Goal: Transaction & Acquisition: Obtain resource

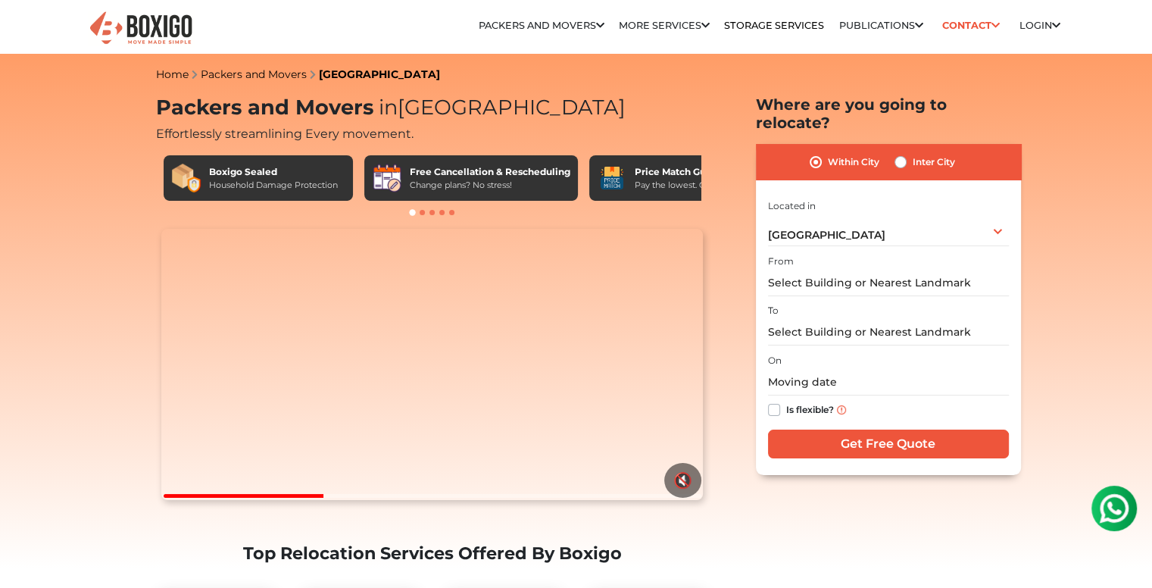
click at [913, 153] on label "Inter City" at bounding box center [934, 162] width 42 height 18
click at [899, 153] on input "Inter City" at bounding box center [901, 160] width 12 height 15
radio input "true"
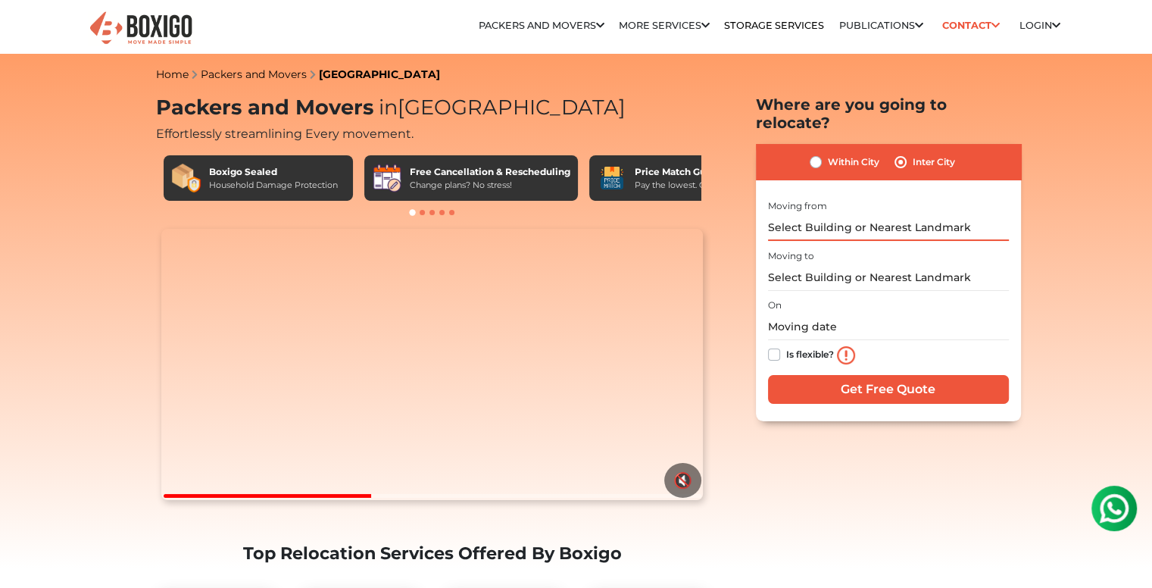
click at [865, 214] on input "text" at bounding box center [888, 227] width 241 height 27
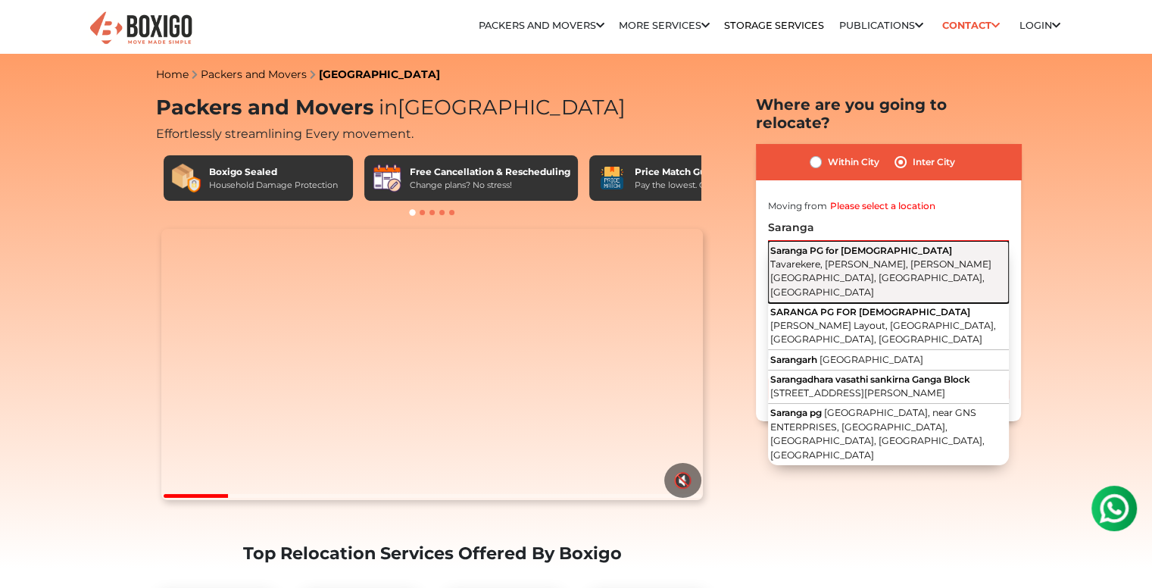
click at [878, 258] on span "Tavarekere, [PERSON_NAME], [PERSON_NAME][GEOGRAPHIC_DATA], [GEOGRAPHIC_DATA], […" at bounding box center [881, 277] width 221 height 39
type input "Saranga PG for [DEMOGRAPHIC_DATA], Tavarekere, [PERSON_NAME], [PERSON_NAME][GEO…"
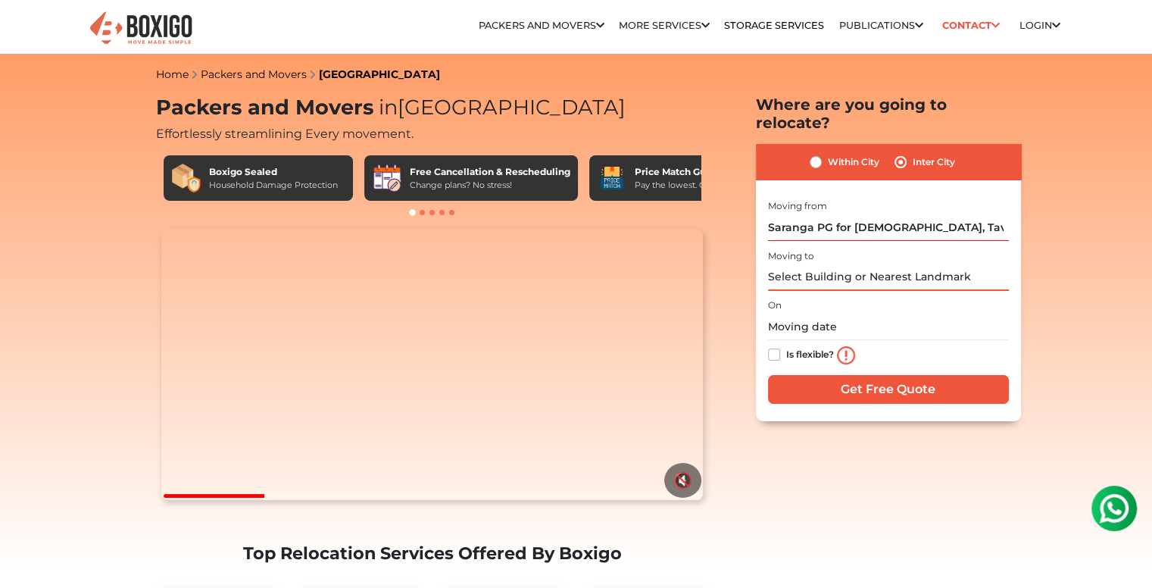
click at [883, 269] on input "text" at bounding box center [888, 277] width 241 height 27
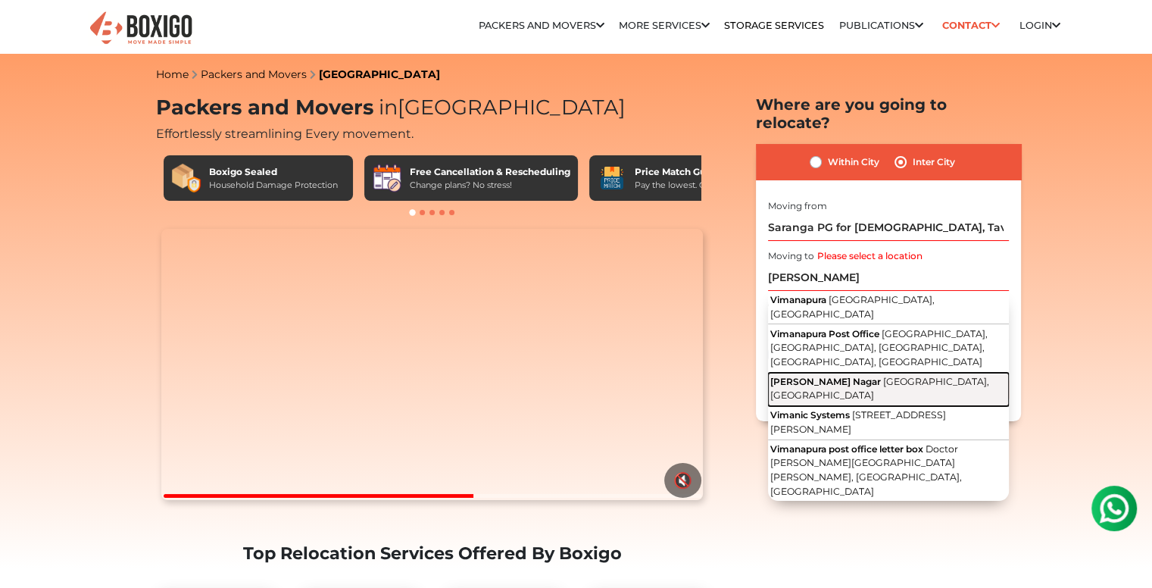
click at [868, 376] on span "[GEOGRAPHIC_DATA], [GEOGRAPHIC_DATA]" at bounding box center [880, 389] width 219 height 26
type input "[PERSON_NAME] Nagar, [GEOGRAPHIC_DATA], [GEOGRAPHIC_DATA]"
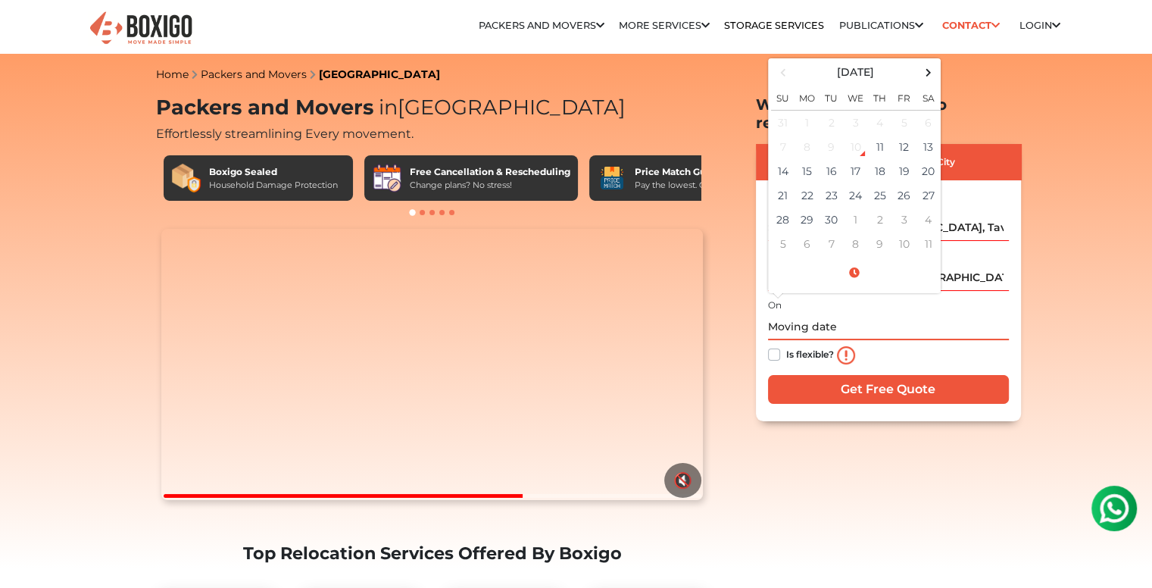
click at [785, 314] on input "text" at bounding box center [888, 327] width 241 height 27
click at [931, 135] on td "13" at bounding box center [929, 147] width 24 height 24
click at [905, 135] on td "12" at bounding box center [905, 147] width 24 height 24
click at [898, 314] on input "[DATE] 12:00 AM" at bounding box center [888, 327] width 241 height 27
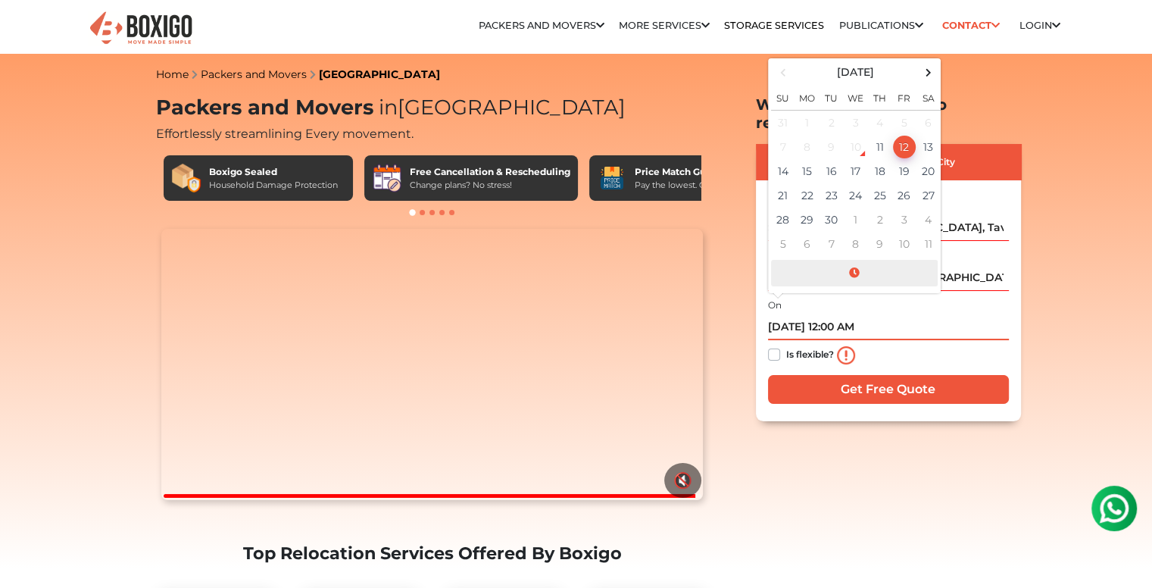
click at [859, 260] on span at bounding box center [854, 273] width 167 height 27
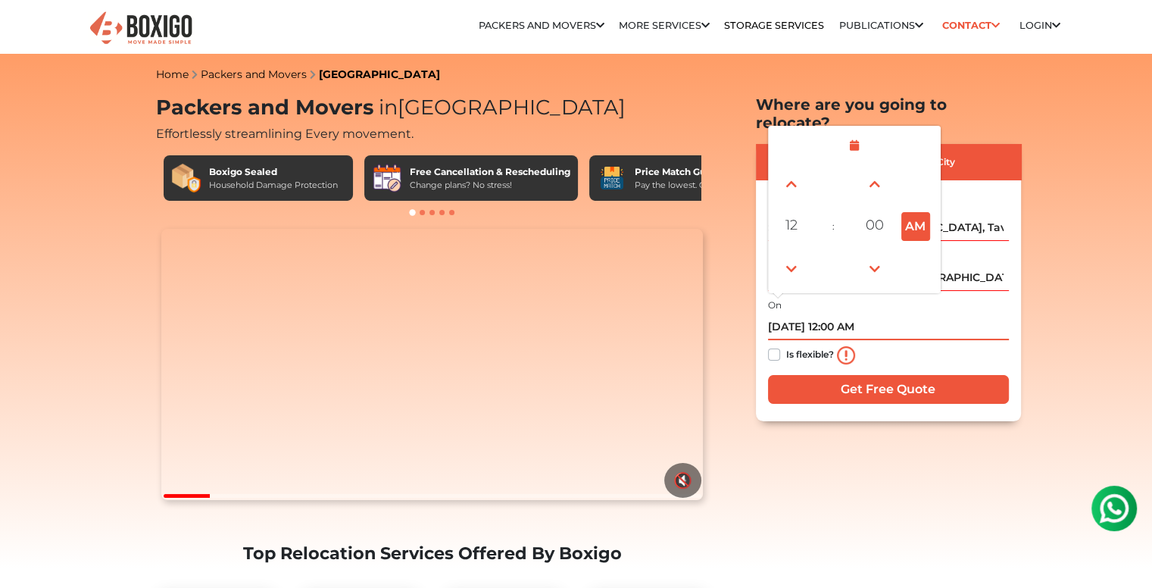
click at [925, 217] on button "AM" at bounding box center [916, 226] width 29 height 29
click at [803, 254] on span at bounding box center [792, 269] width 30 height 30
click at [797, 169] on span at bounding box center [792, 184] width 30 height 30
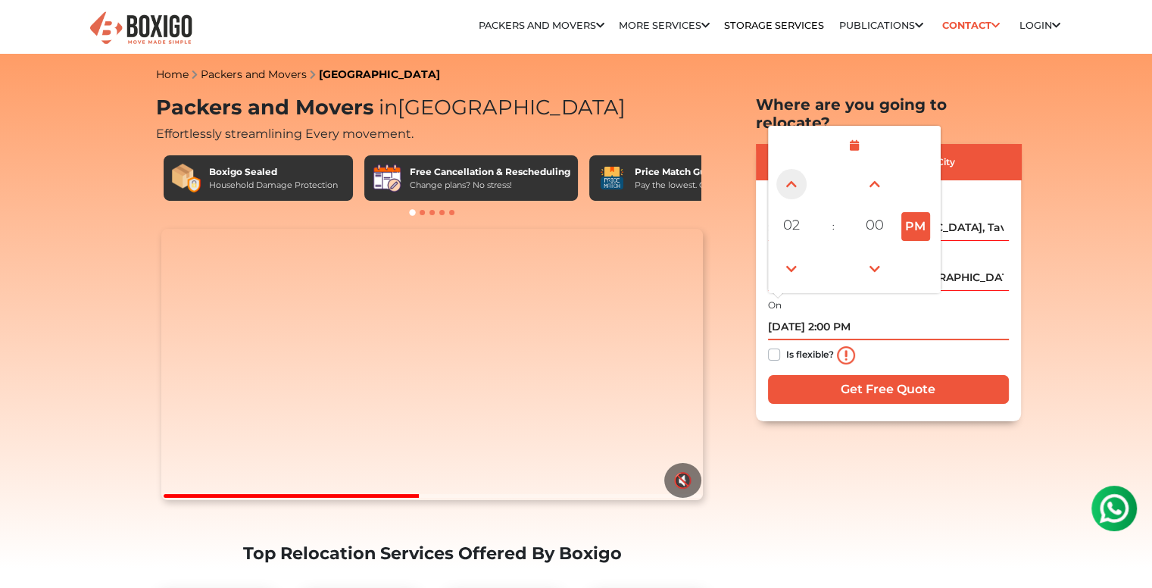
click at [797, 169] on span at bounding box center [792, 184] width 30 height 30
type input "[DATE] 4:00 PM"
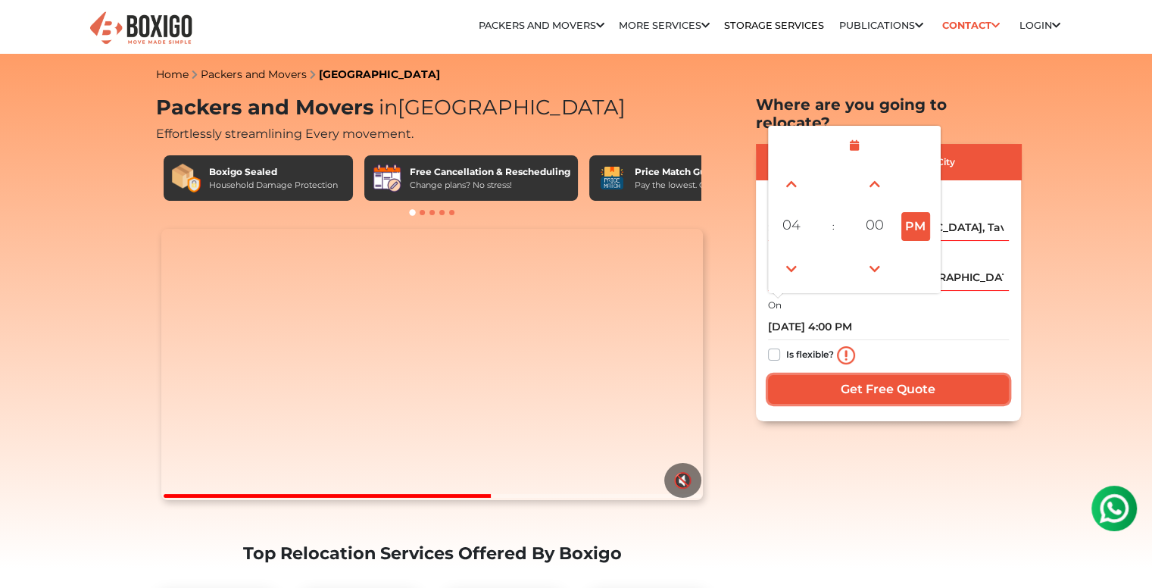
click at [867, 375] on input "Get Free Quote" at bounding box center [888, 389] width 241 height 29
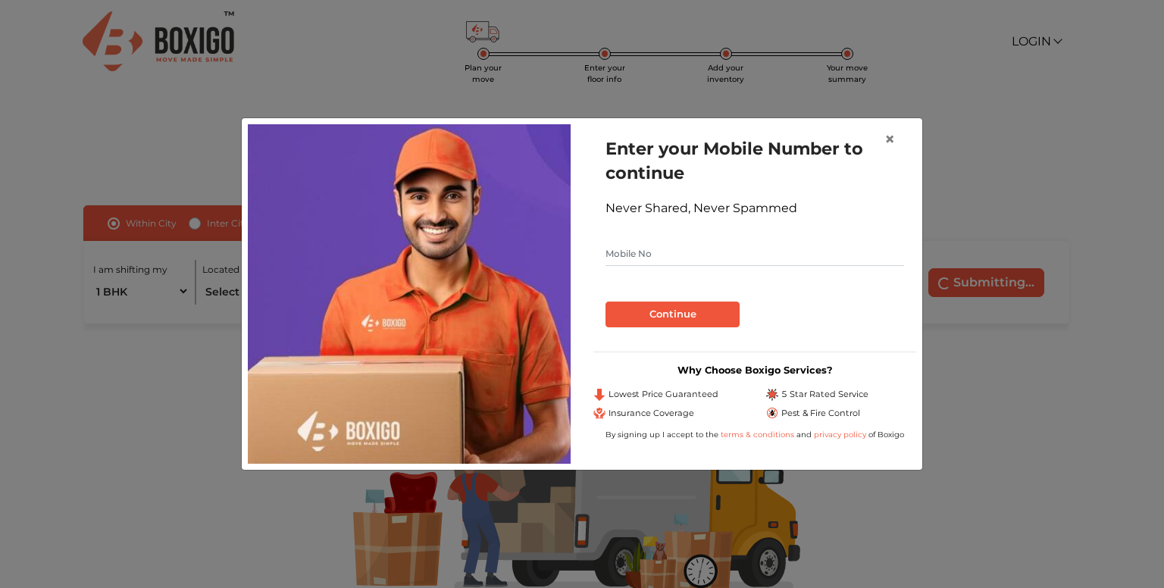
click at [693, 251] on input "text" at bounding box center [754, 254] width 299 height 24
type input "7289938956"
click at [667, 314] on button "Continue" at bounding box center [672, 315] width 134 height 26
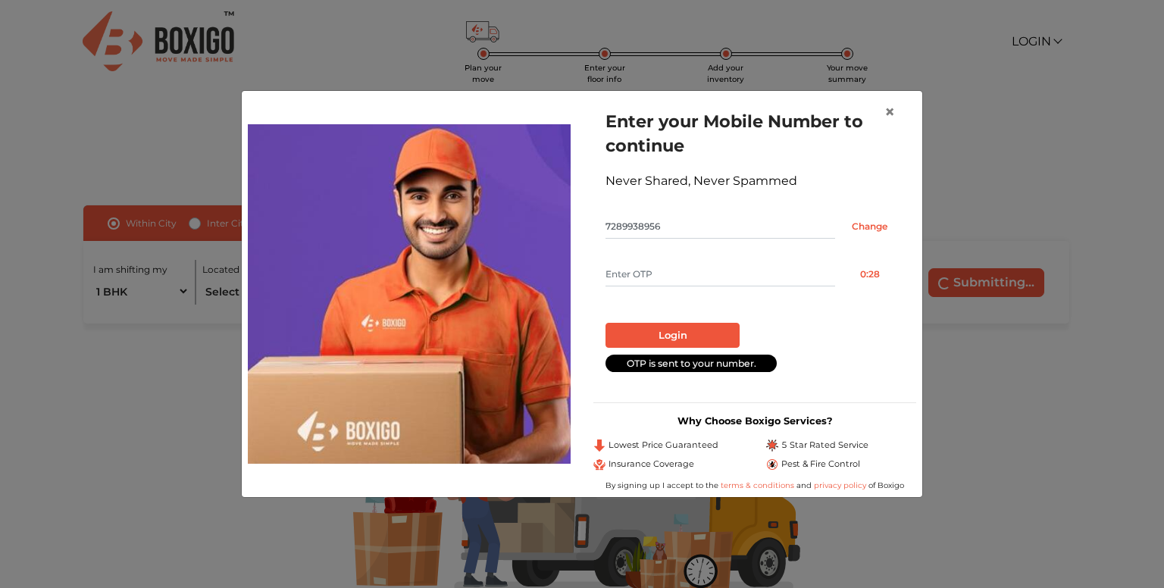
click at [679, 270] on input "text" at bounding box center [720, 274] width 230 height 24
type input "3870"
click at [671, 331] on button "Login" at bounding box center [672, 336] width 134 height 26
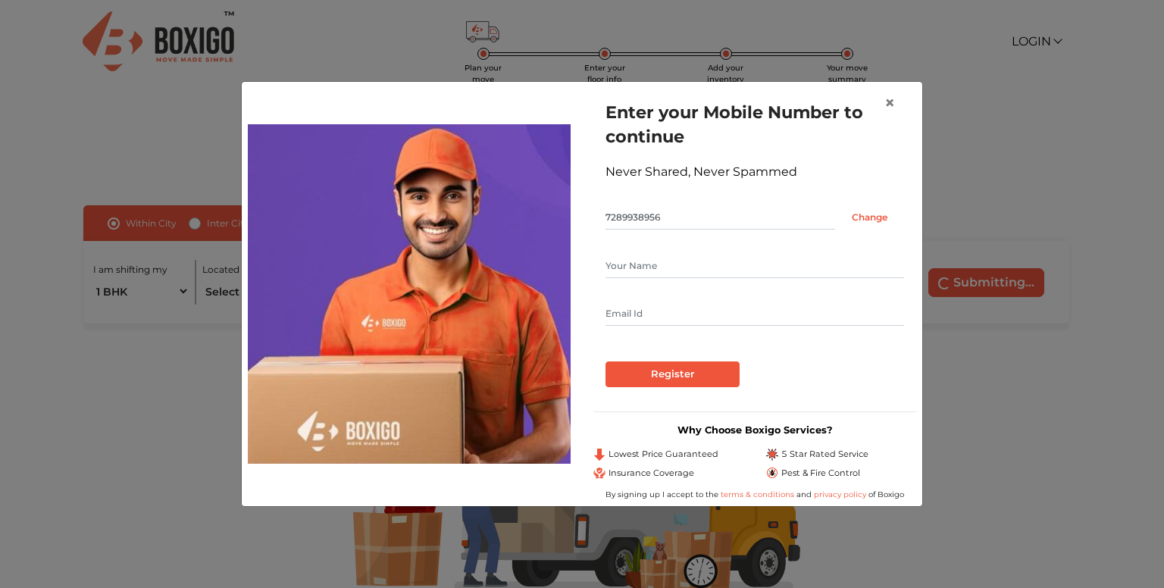
click at [701, 264] on input "text" at bounding box center [754, 266] width 299 height 24
type input "Shivansh Karanwal"
click at [667, 319] on input "text" at bounding box center [754, 314] width 299 height 24
type input "shivansh.vasu961@gmail.com"
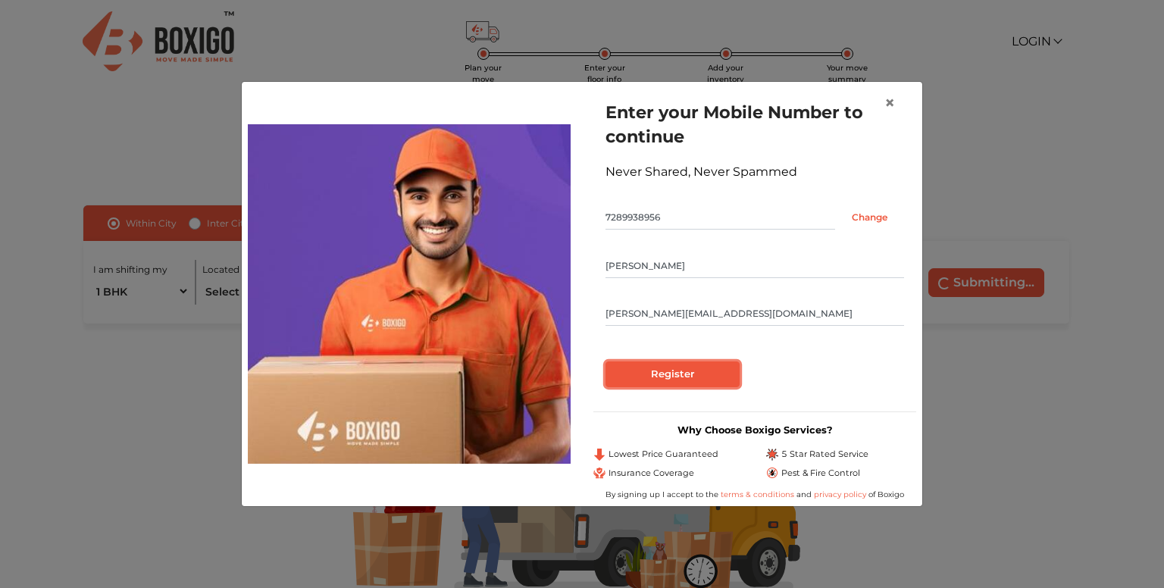
click at [658, 374] on input "Register" at bounding box center [672, 374] width 134 height 26
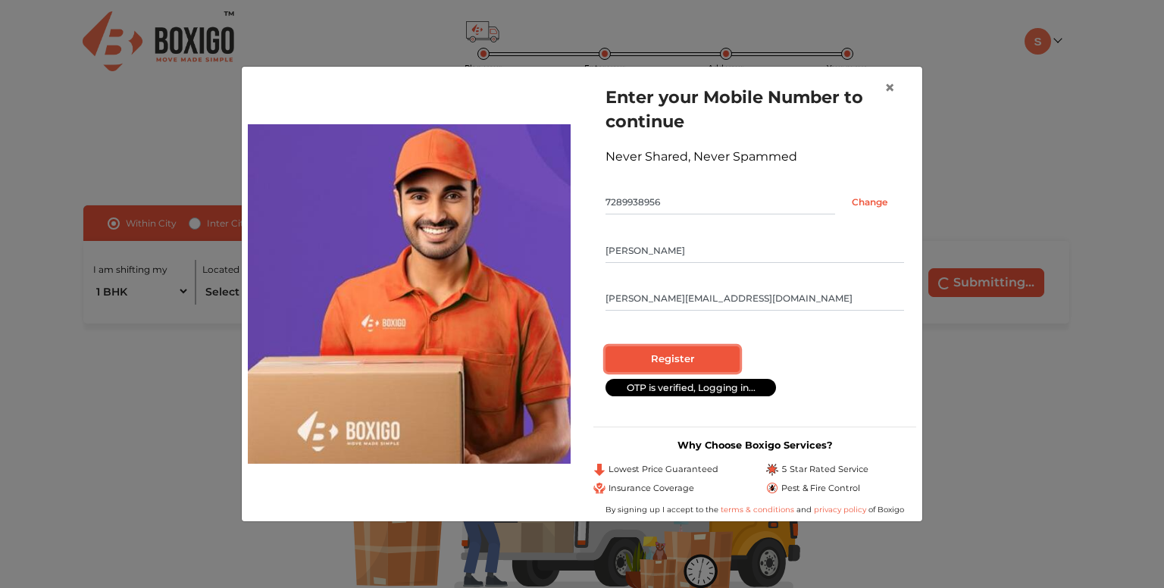
radio input "false"
radio input "true"
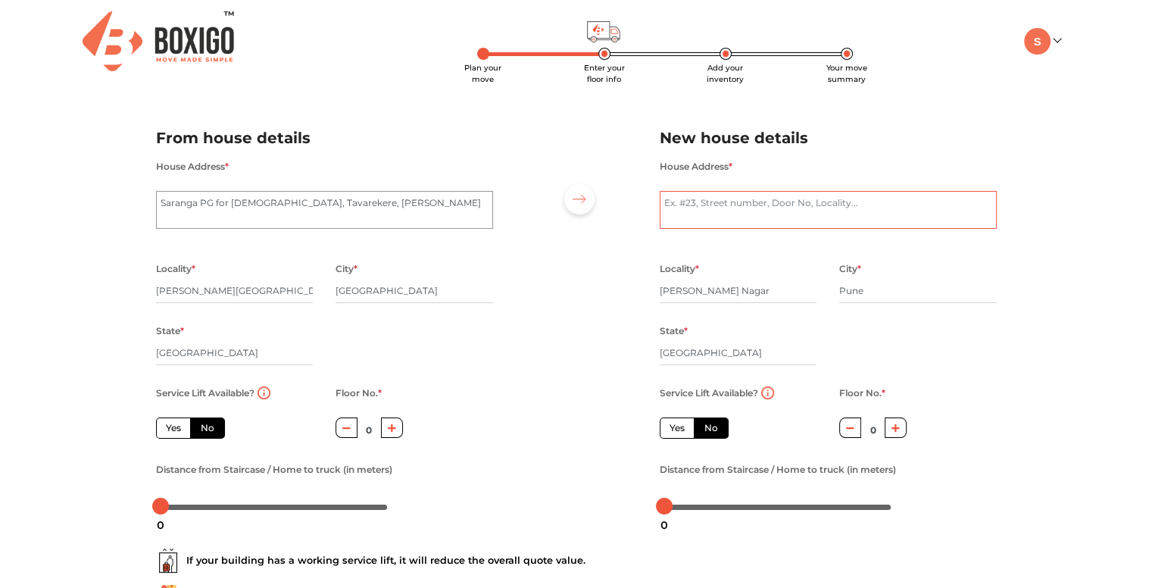
click at [756, 206] on textarea "House Address *" at bounding box center [828, 210] width 337 height 38
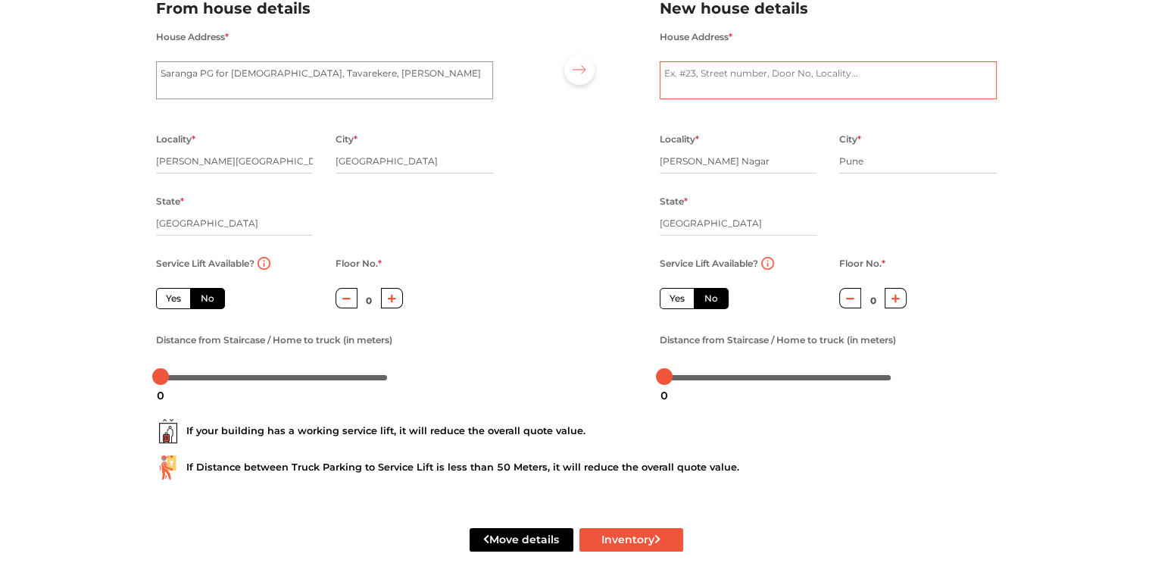
click at [889, 64] on textarea "House Address *" at bounding box center [828, 80] width 337 height 38
click at [670, 290] on label "Yes" at bounding box center [677, 298] width 35 height 21
click at [670, 292] on input "Yes" at bounding box center [675, 297] width 10 height 10
radio input "true"
radio input "false"
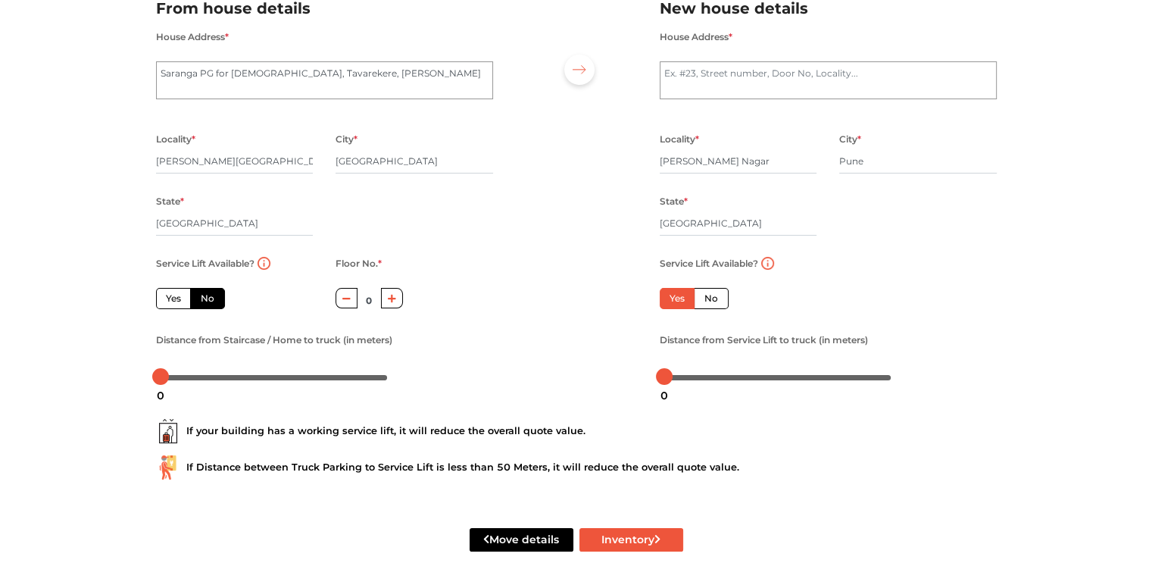
click at [399, 298] on button "button" at bounding box center [392, 298] width 22 height 20
type input "4"
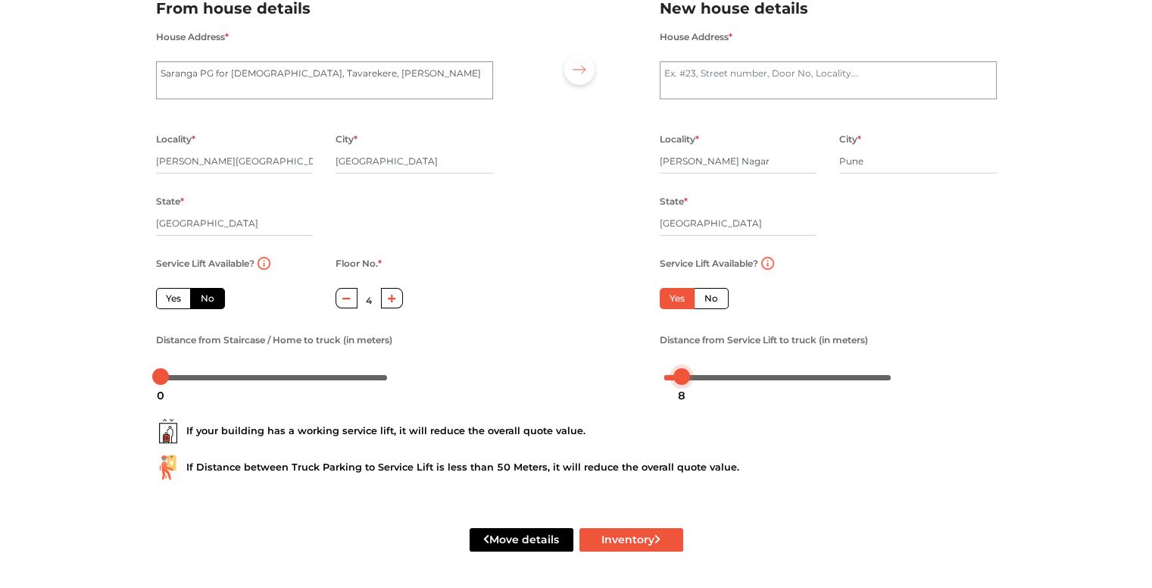
drag, startPoint x: 662, startPoint y: 377, endPoint x: 680, endPoint y: 380, distance: 17.7
click at [680, 380] on body "Plan your move Enter your floor info Add your inventory Your move summary My Mo…" at bounding box center [576, 164] width 1152 height 588
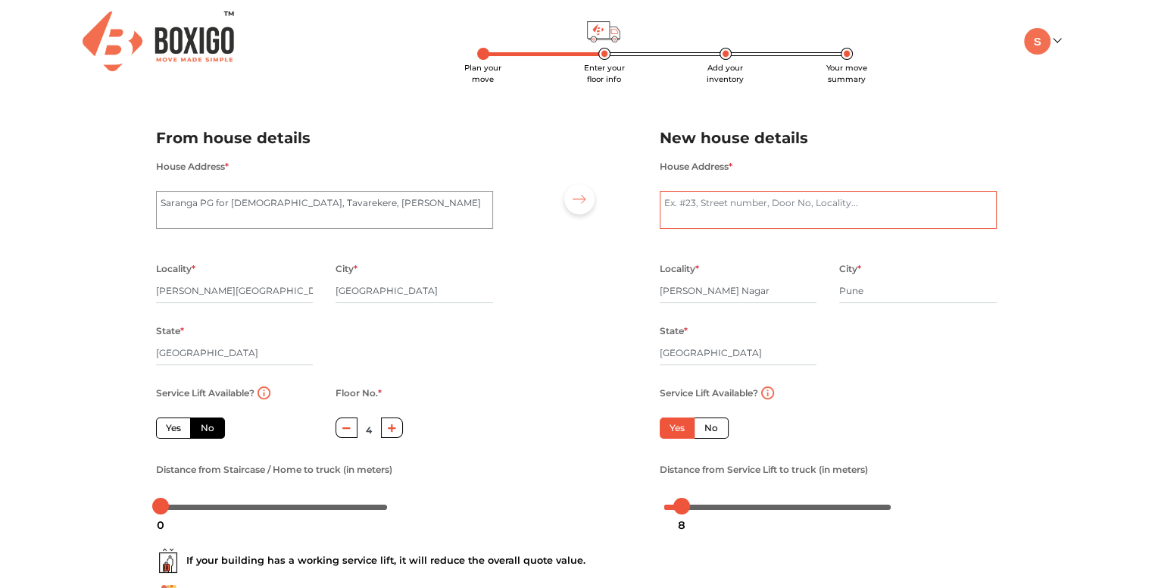
click at [813, 201] on textarea "House Address *" at bounding box center [828, 210] width 337 height 38
type textarea "B-17, Konark Karishma"
click at [1021, 377] on div "Plan your move Enter your floor info Add your inventory Your move summary My Mo…" at bounding box center [576, 359] width 1152 height 718
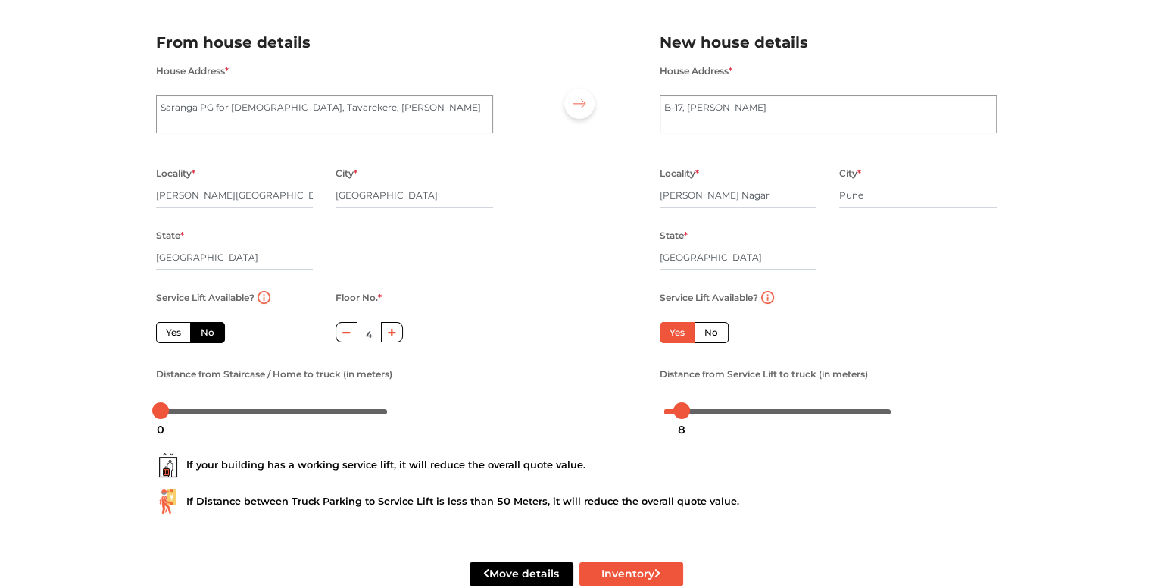
scroll to position [132, 0]
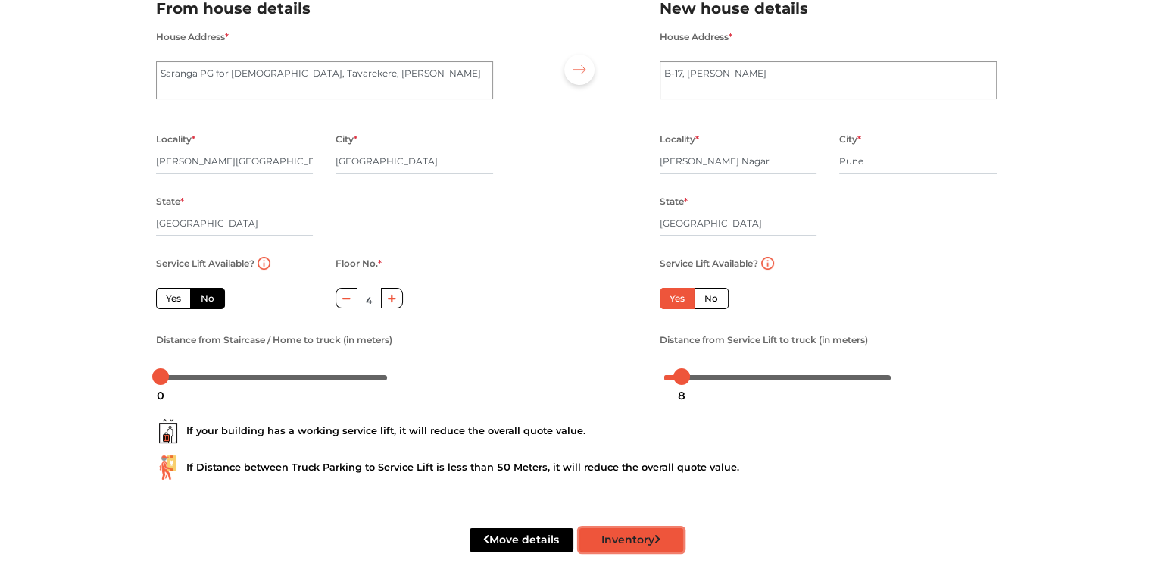
click at [650, 547] on button "Inventory" at bounding box center [632, 539] width 104 height 23
radio input "true"
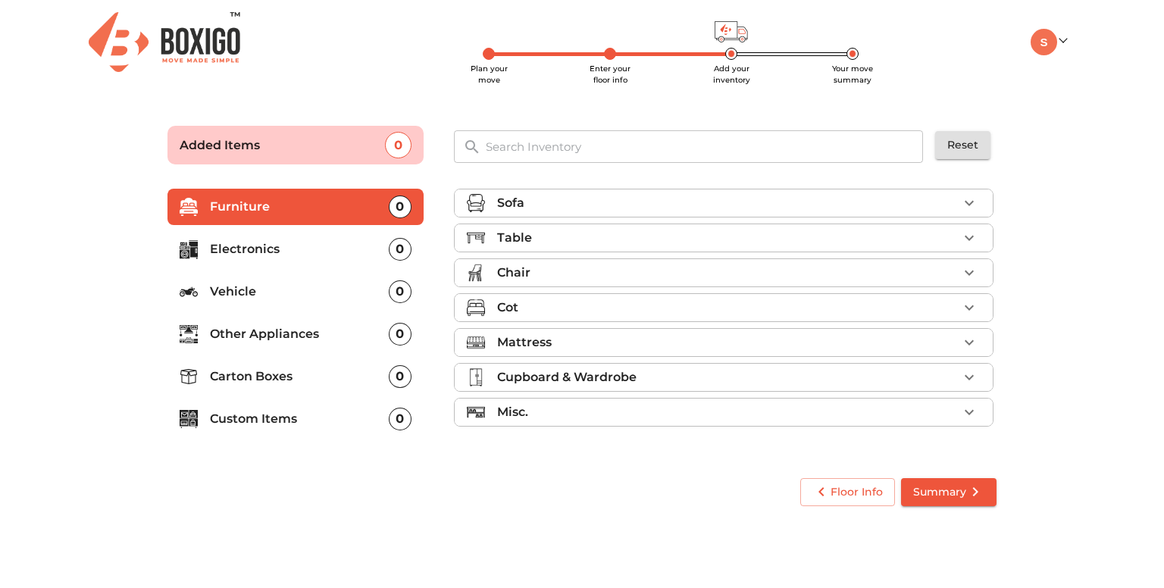
click at [397, 289] on div "0" at bounding box center [400, 291] width 23 height 23
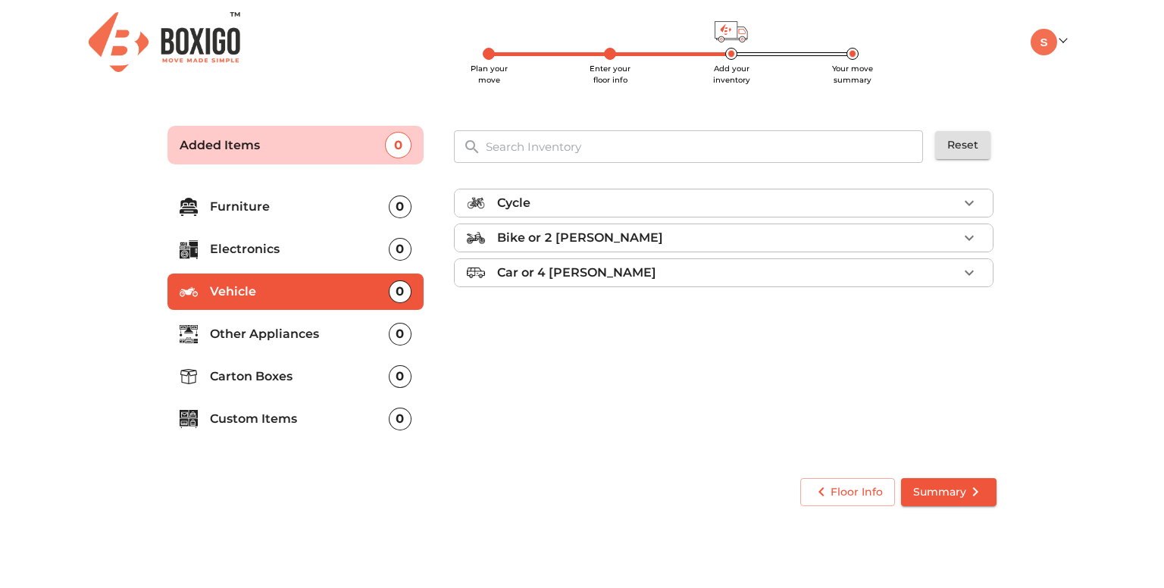
click at [763, 243] on div "Bike or 2 wheeler" at bounding box center [727, 238] width 461 height 18
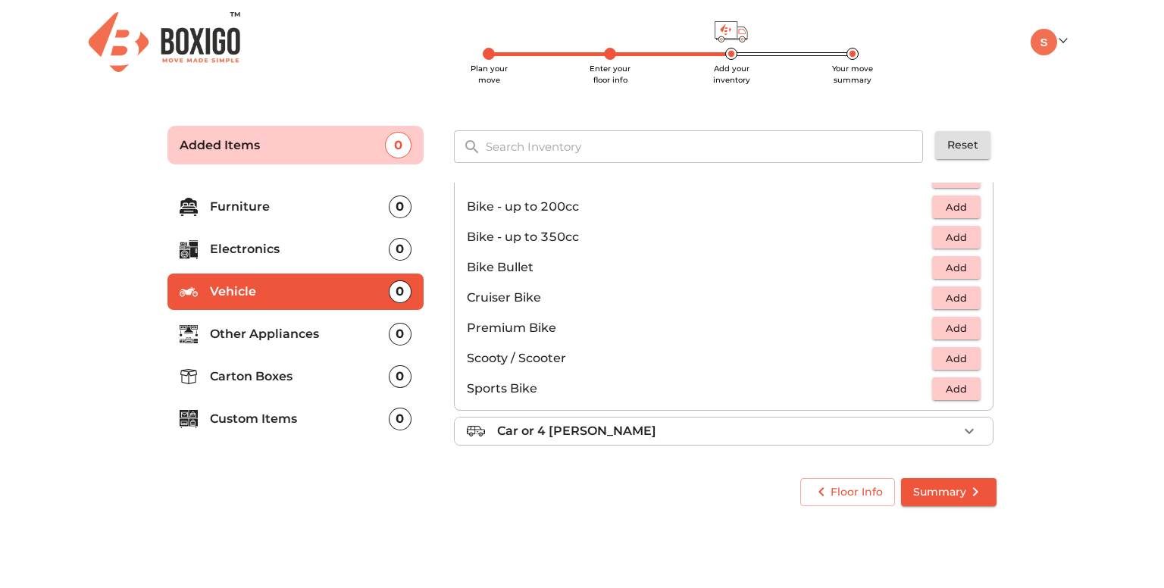
scroll to position [98, 0]
click at [958, 364] on span "Add" at bounding box center [956, 357] width 33 height 17
click at [308, 380] on p "Carton Boxes" at bounding box center [299, 376] width 179 height 18
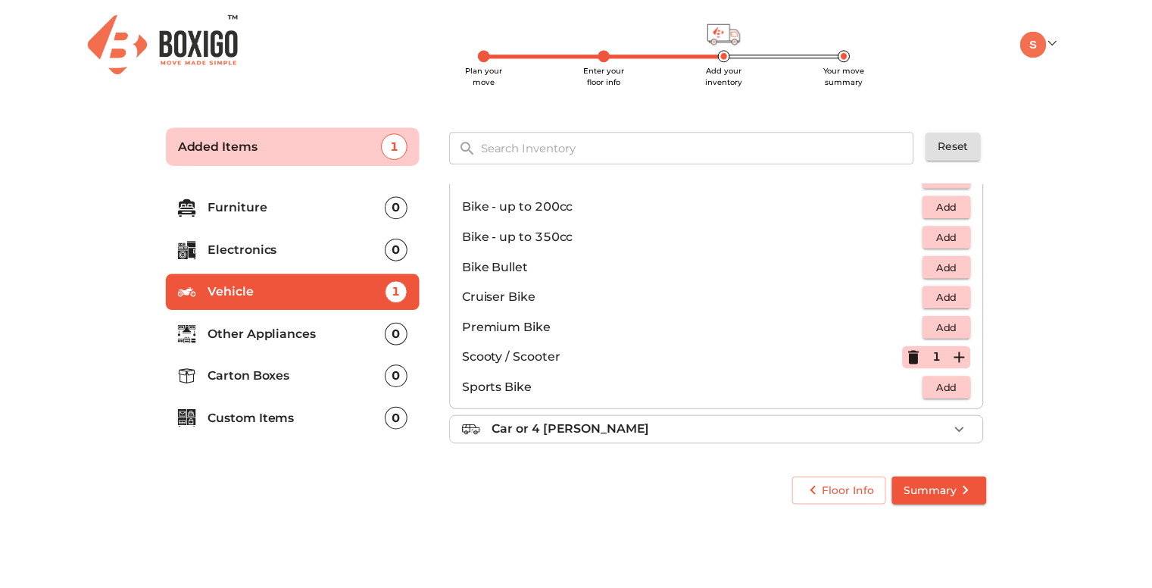
scroll to position [0, 0]
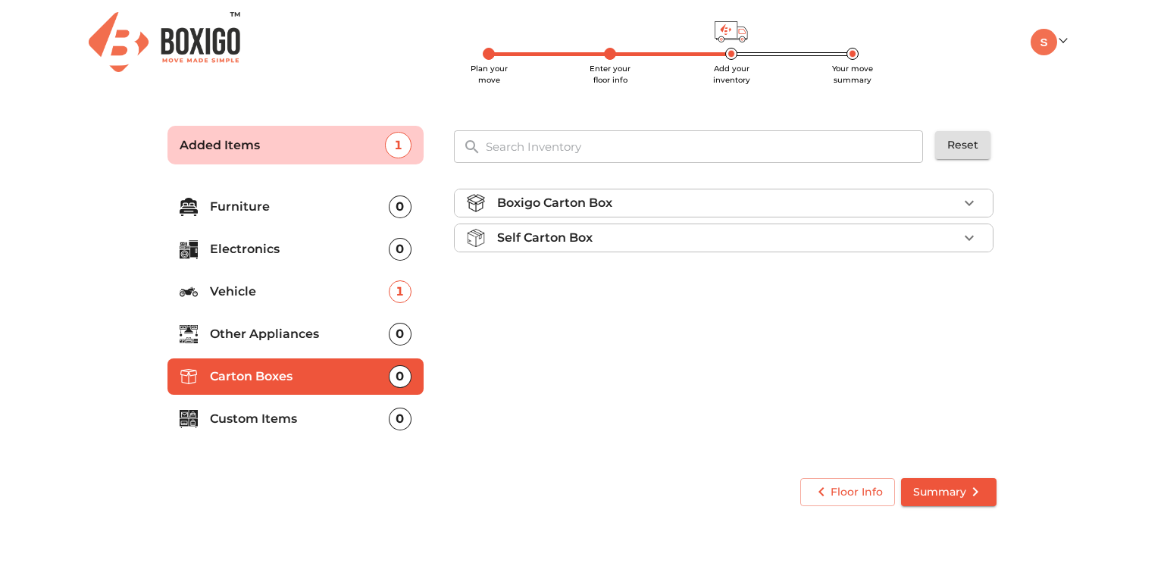
click at [731, 254] on ul "Boxigo Carton Box Self Carton Box" at bounding box center [723, 224] width 539 height 82
click at [751, 242] on div "Self Carton Box" at bounding box center [727, 238] width 461 height 18
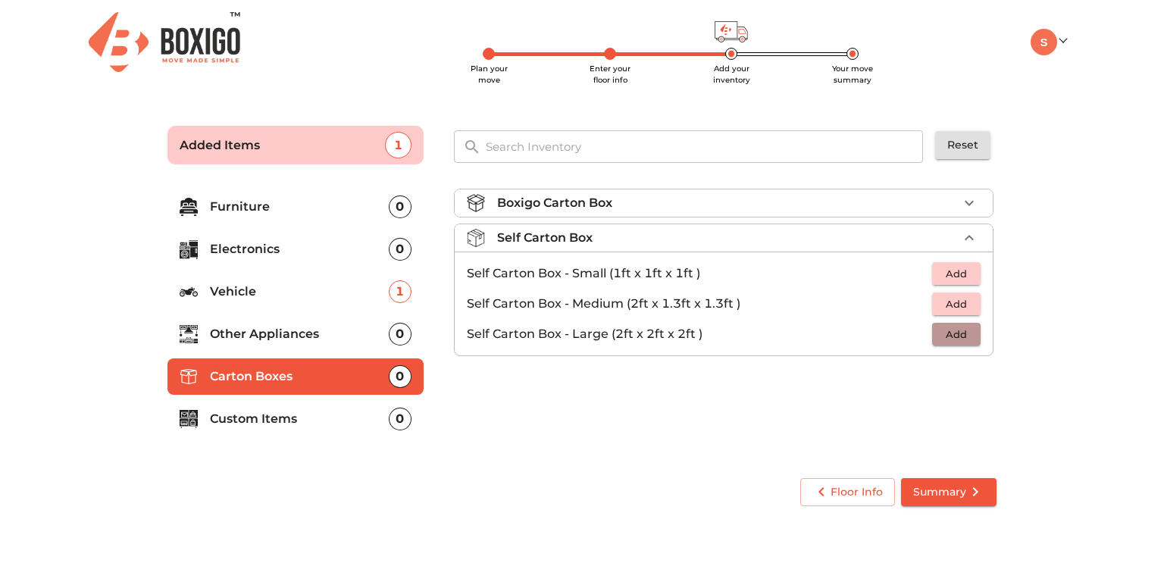
click at [964, 338] on span "Add" at bounding box center [956, 334] width 33 height 17
click at [964, 338] on icon "button" at bounding box center [969, 334] width 18 height 18
click at [322, 420] on p "Custom Items" at bounding box center [299, 419] width 179 height 18
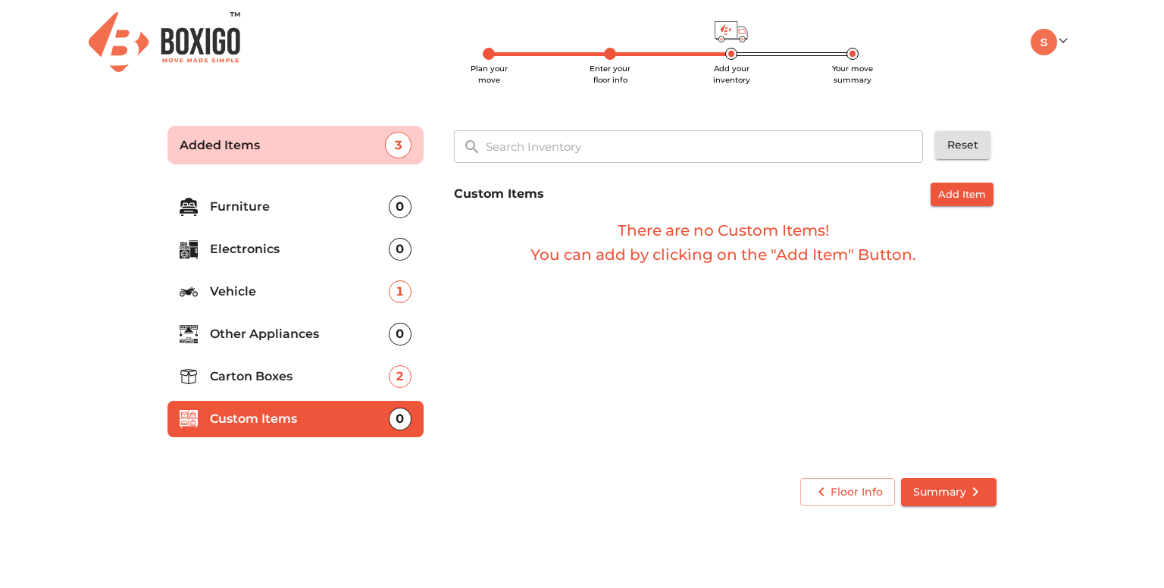
click at [958, 196] on span "Add Item" at bounding box center [962, 194] width 48 height 17
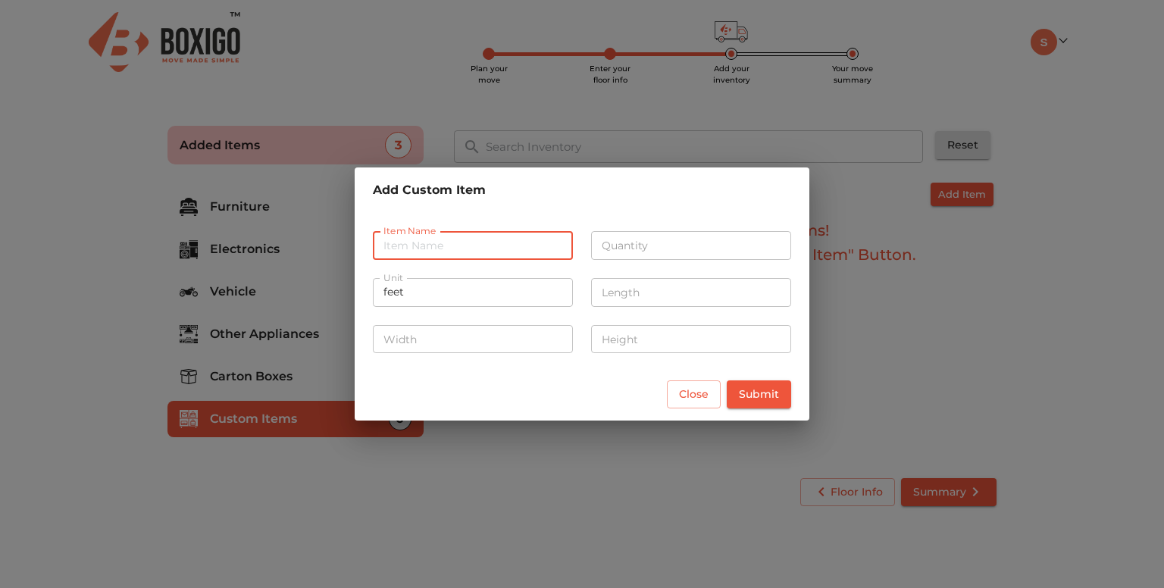
click at [497, 248] on input "text" at bounding box center [473, 245] width 200 height 29
type input "Trolley Bag"
click at [673, 242] on input "number" at bounding box center [691, 245] width 200 height 29
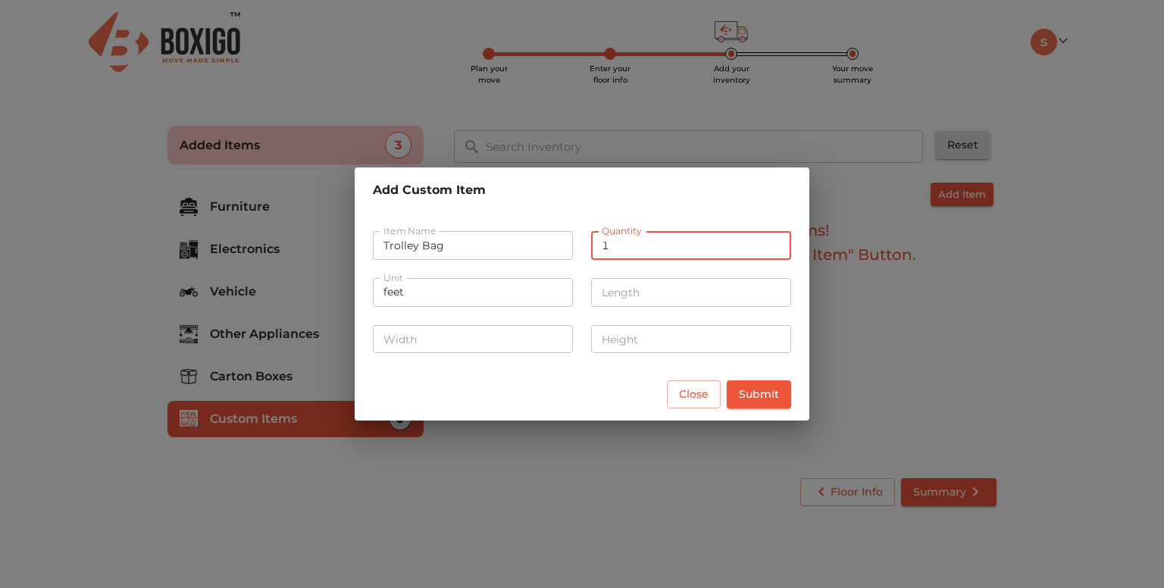
type input "1"
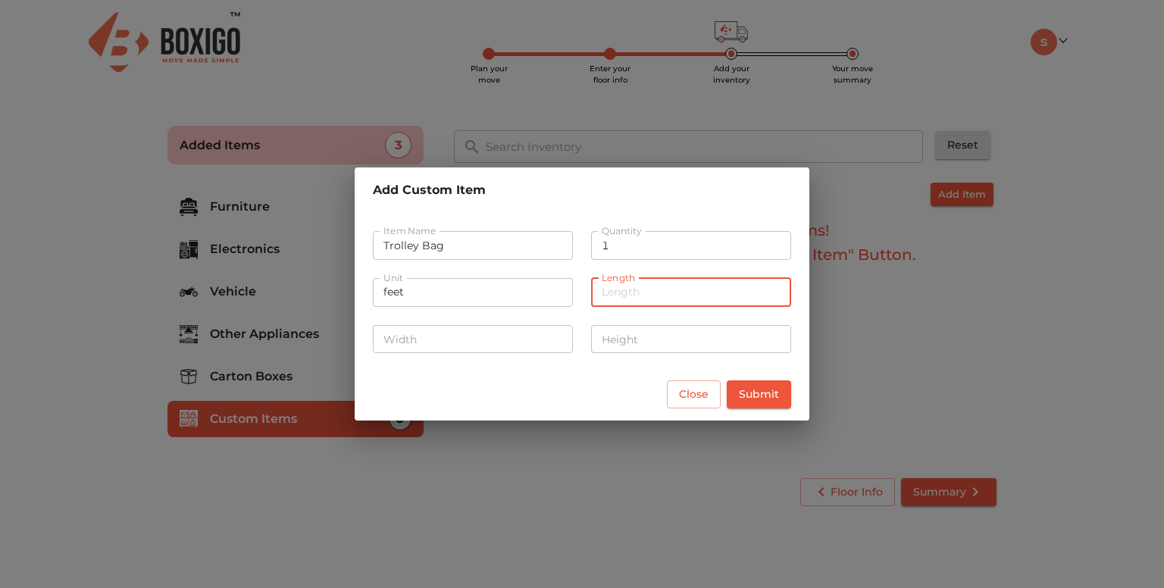
click at [645, 295] on input "number" at bounding box center [691, 292] width 200 height 29
type input "4"
click at [505, 336] on input "number" at bounding box center [473, 339] width 200 height 29
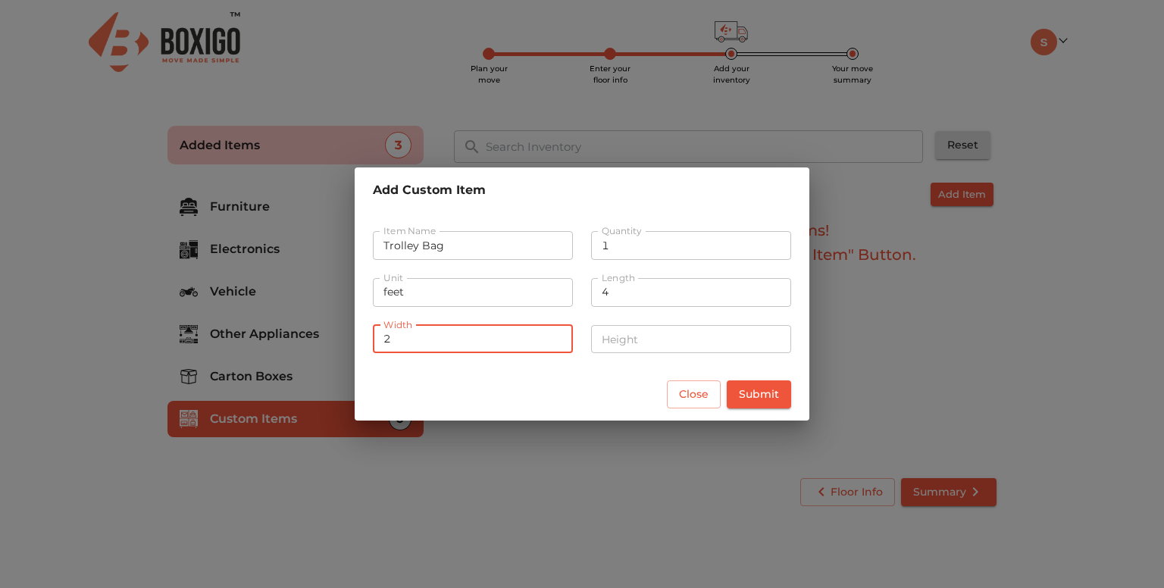
type input "2"
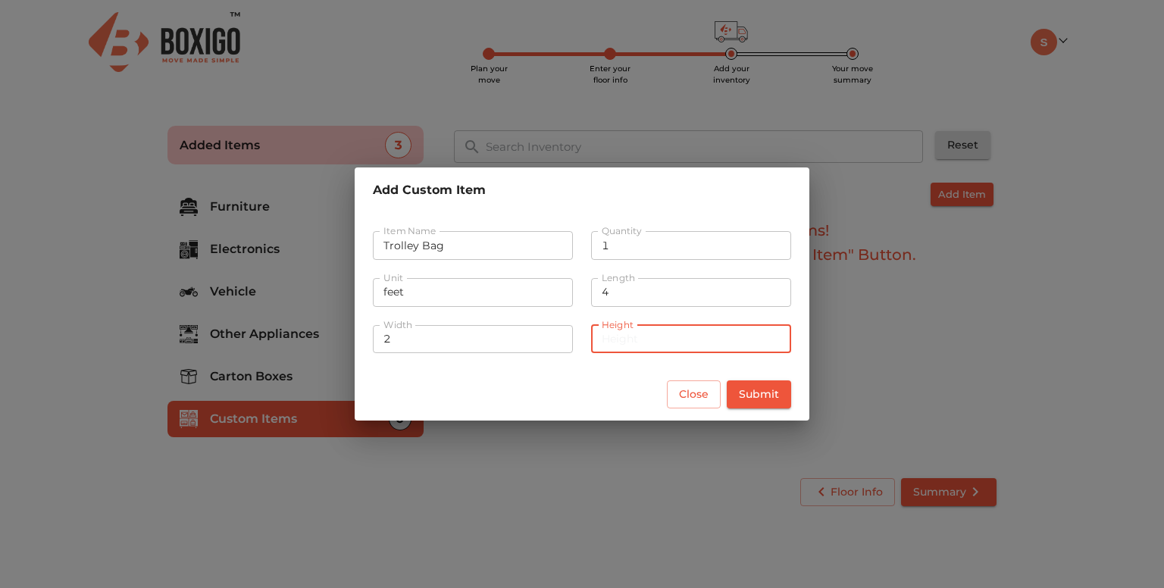
click at [613, 346] on input "number" at bounding box center [691, 339] width 200 height 29
type input "2"
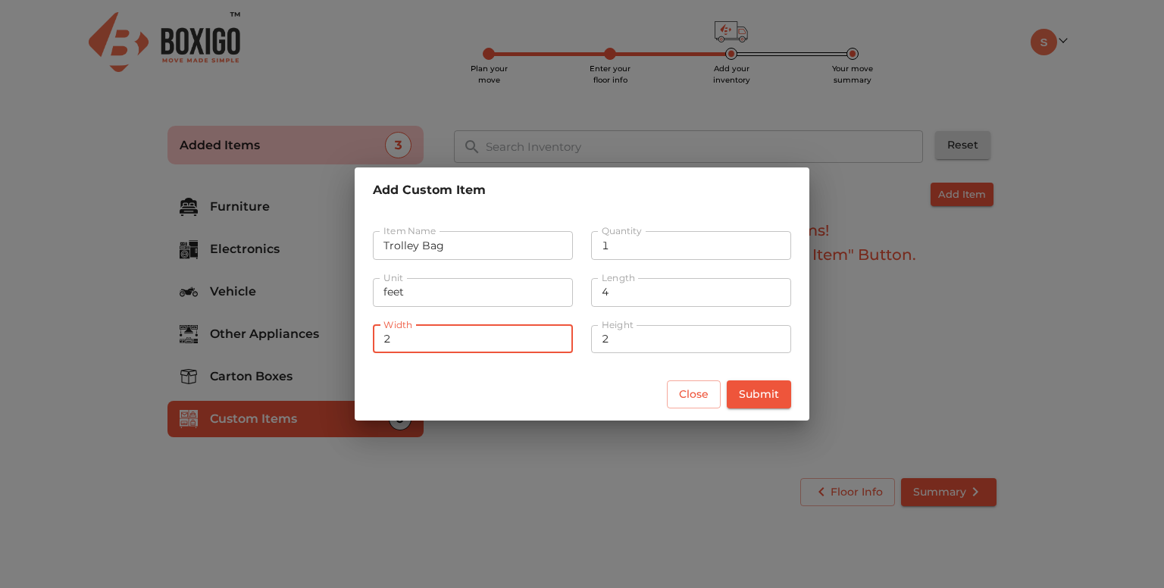
click at [411, 340] on input "2" at bounding box center [473, 339] width 200 height 29
type input "3"
click at [769, 400] on span "Submit" at bounding box center [759, 394] width 40 height 19
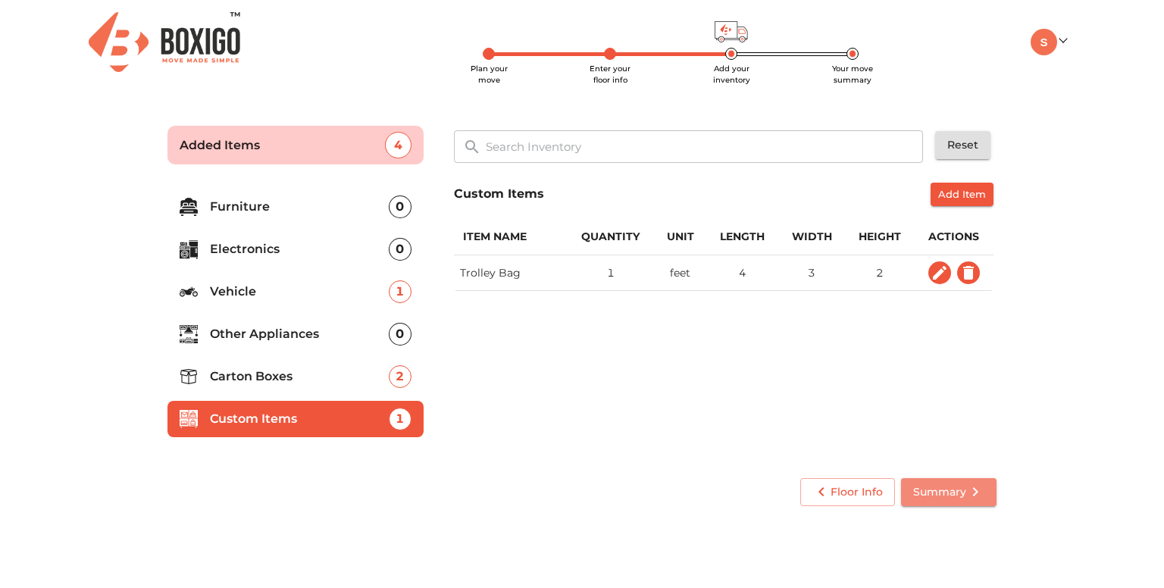
click at [968, 492] on icon "submit" at bounding box center [975, 492] width 18 height 18
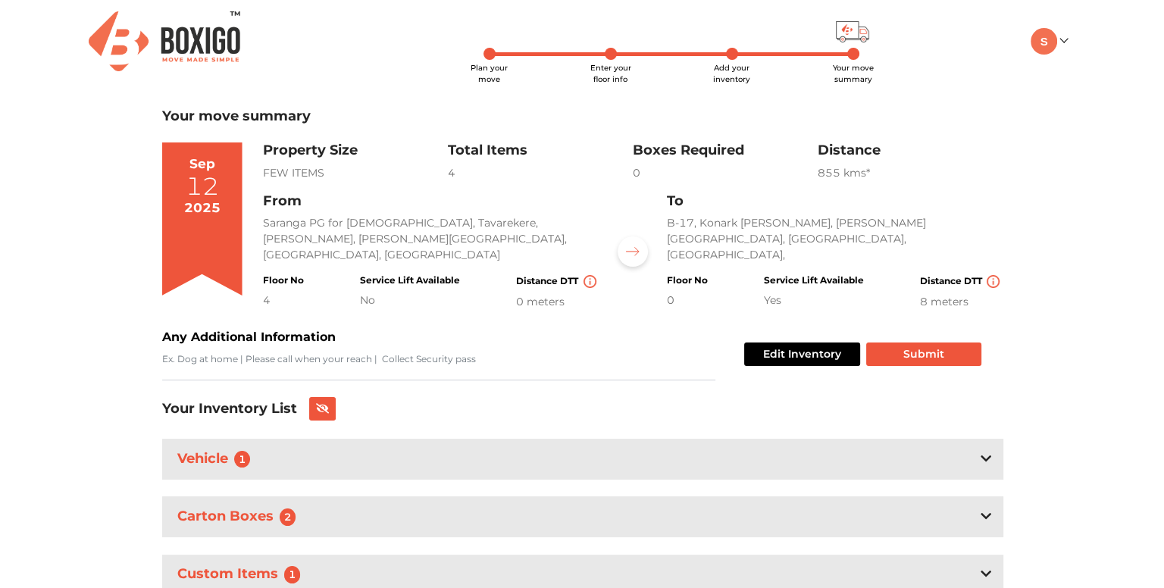
scroll to position [58, 0]
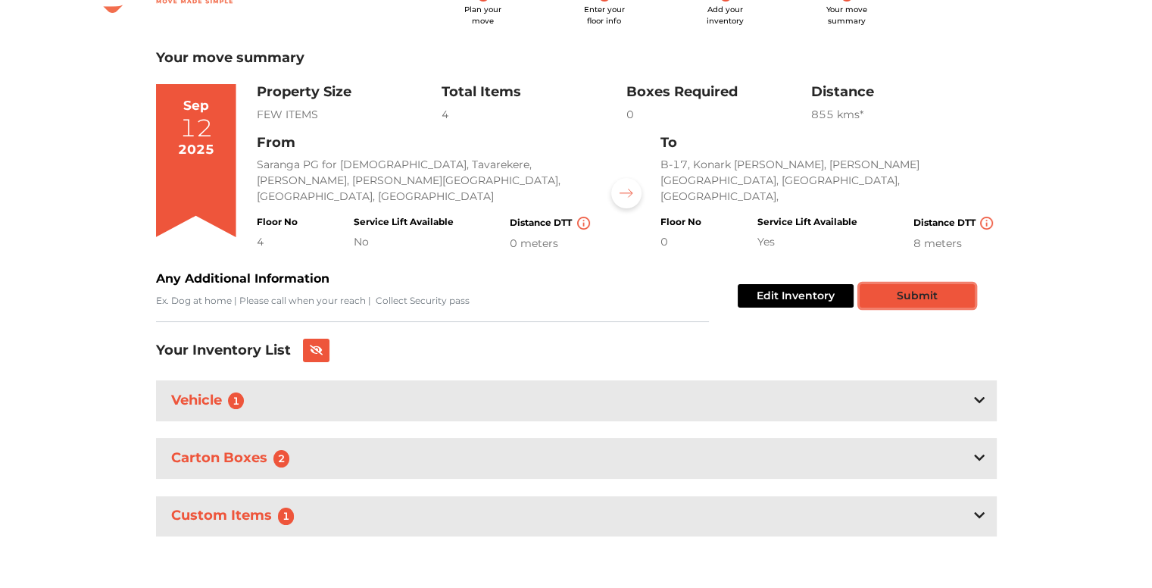
click at [902, 289] on button "Submit" at bounding box center [917, 295] width 115 height 23
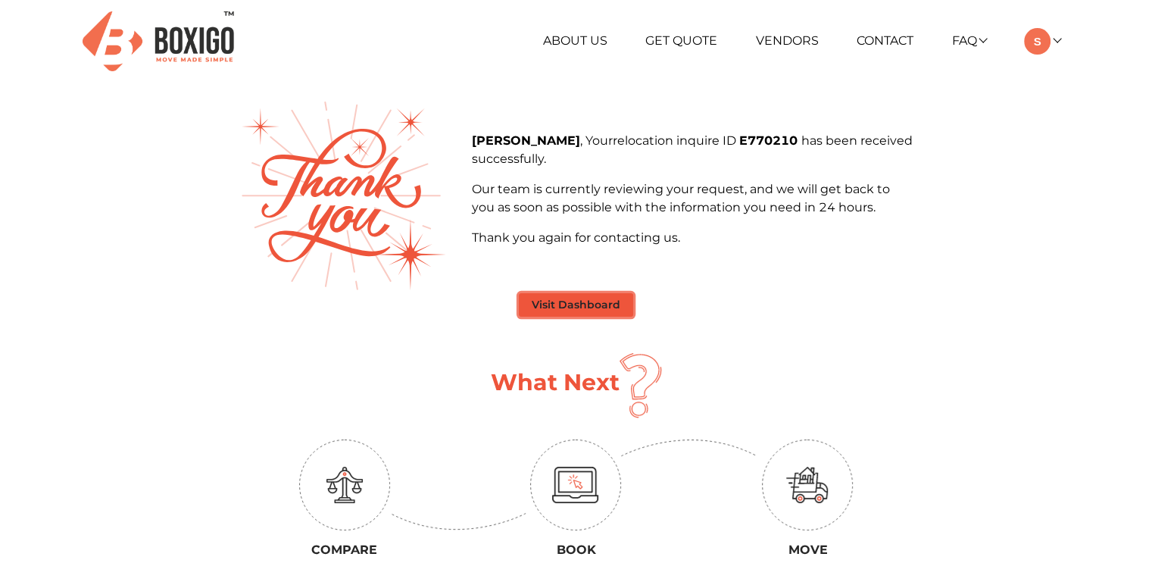
click at [549, 301] on button "Visit Dashboard" at bounding box center [576, 304] width 114 height 23
